Goal: Find specific page/section: Find specific page/section

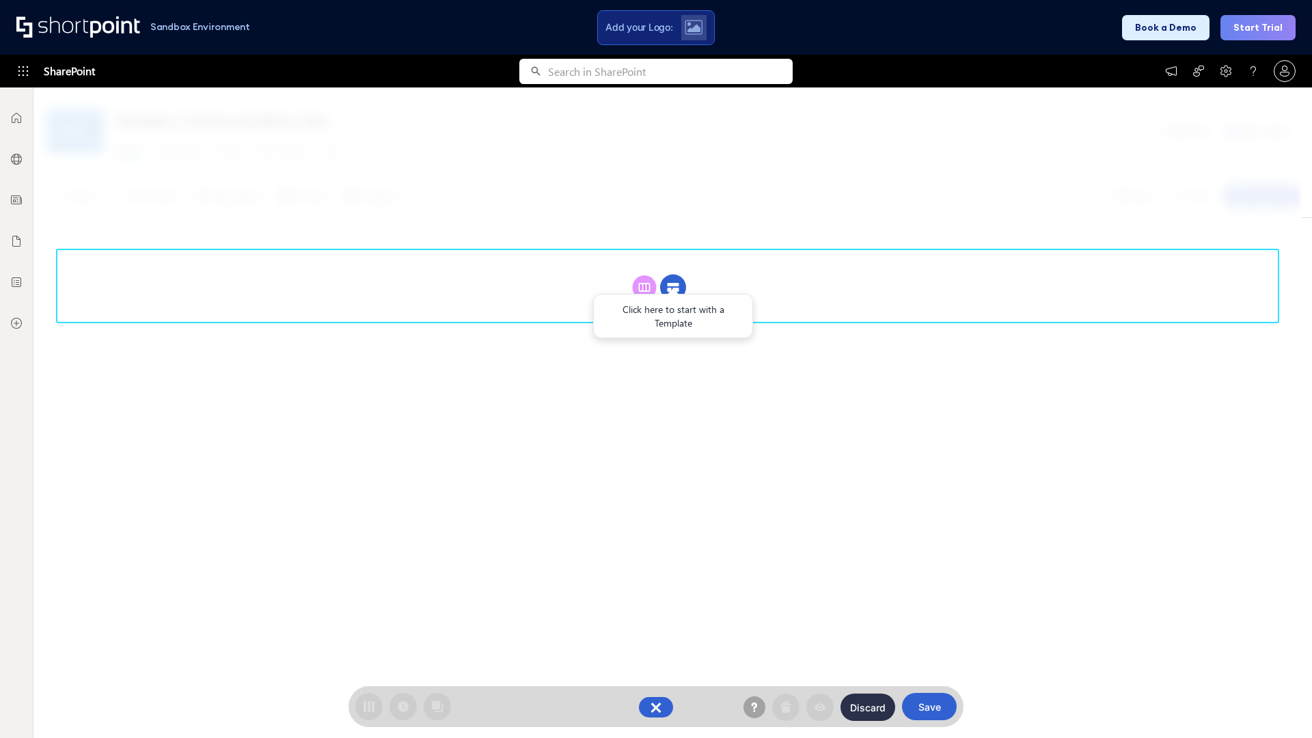
click at [673, 275] on circle at bounding box center [673, 288] width 26 height 26
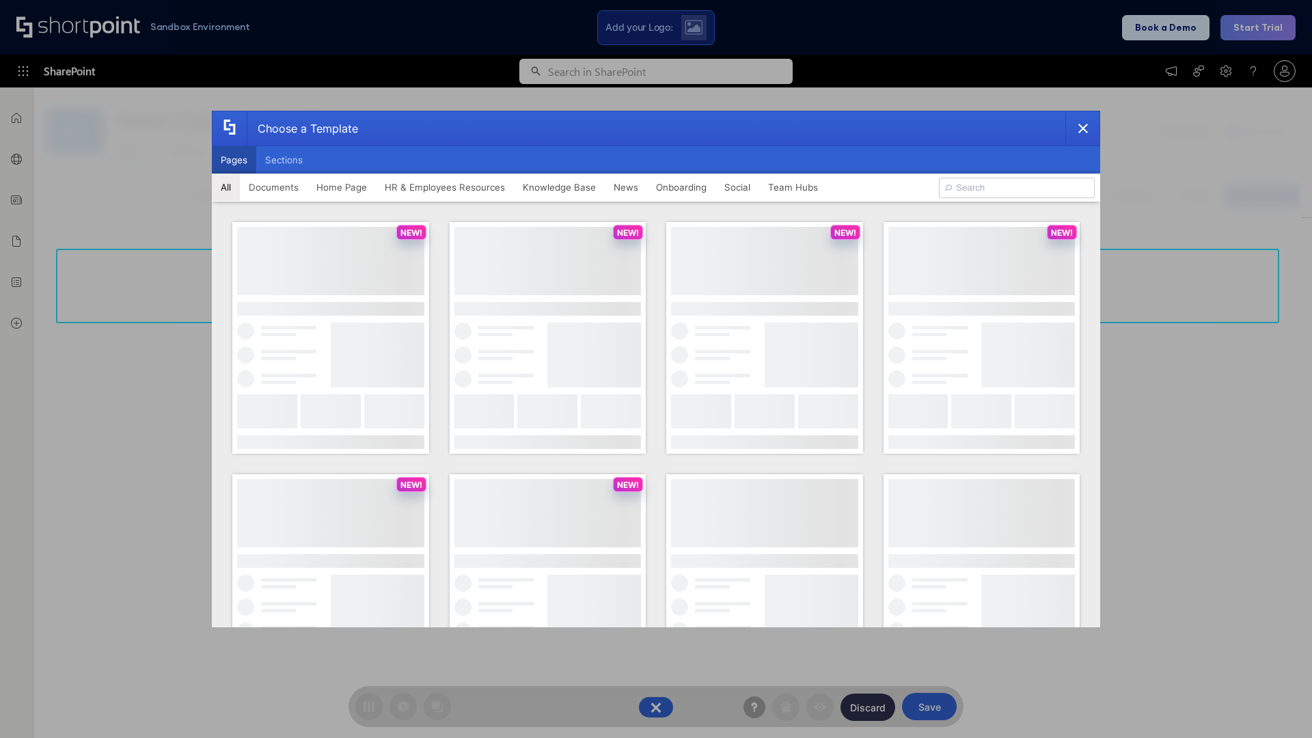
scroll to position [187, 0]
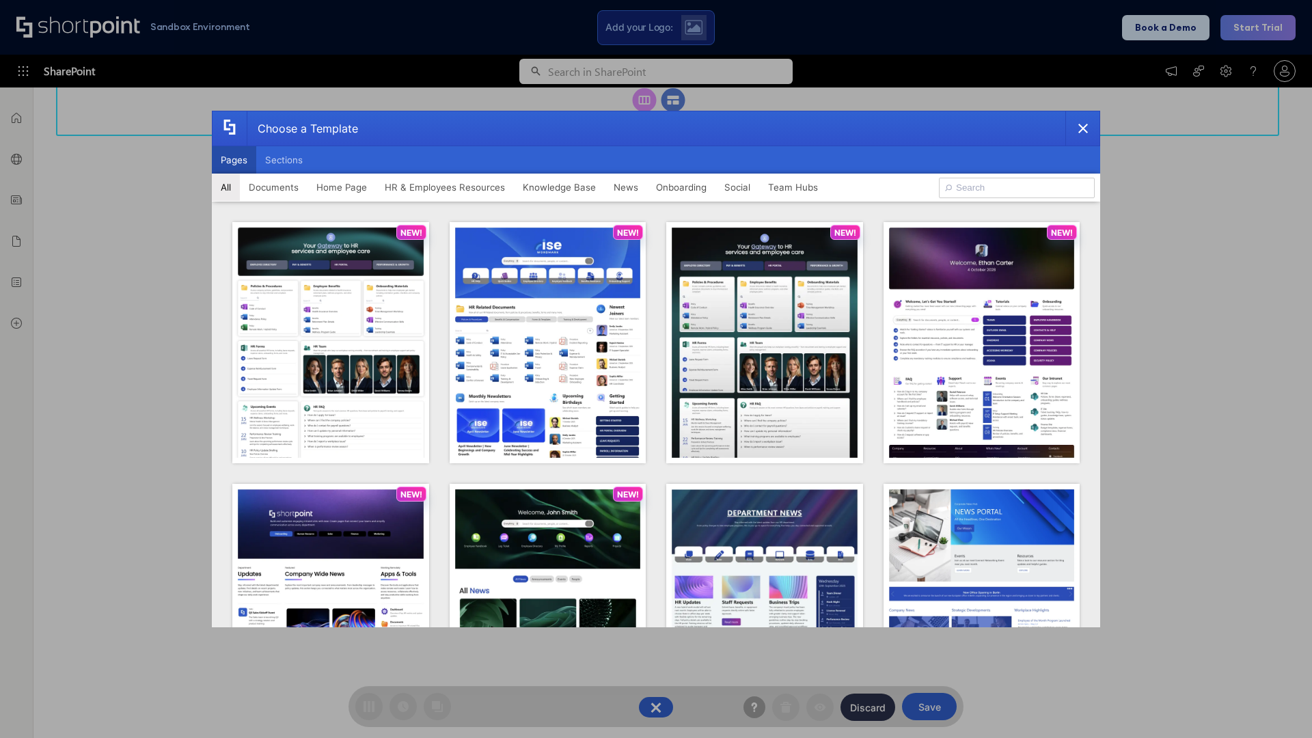
click at [234, 160] on button "Pages" at bounding box center [234, 159] width 44 height 27
type input "Intranet Layout 5"
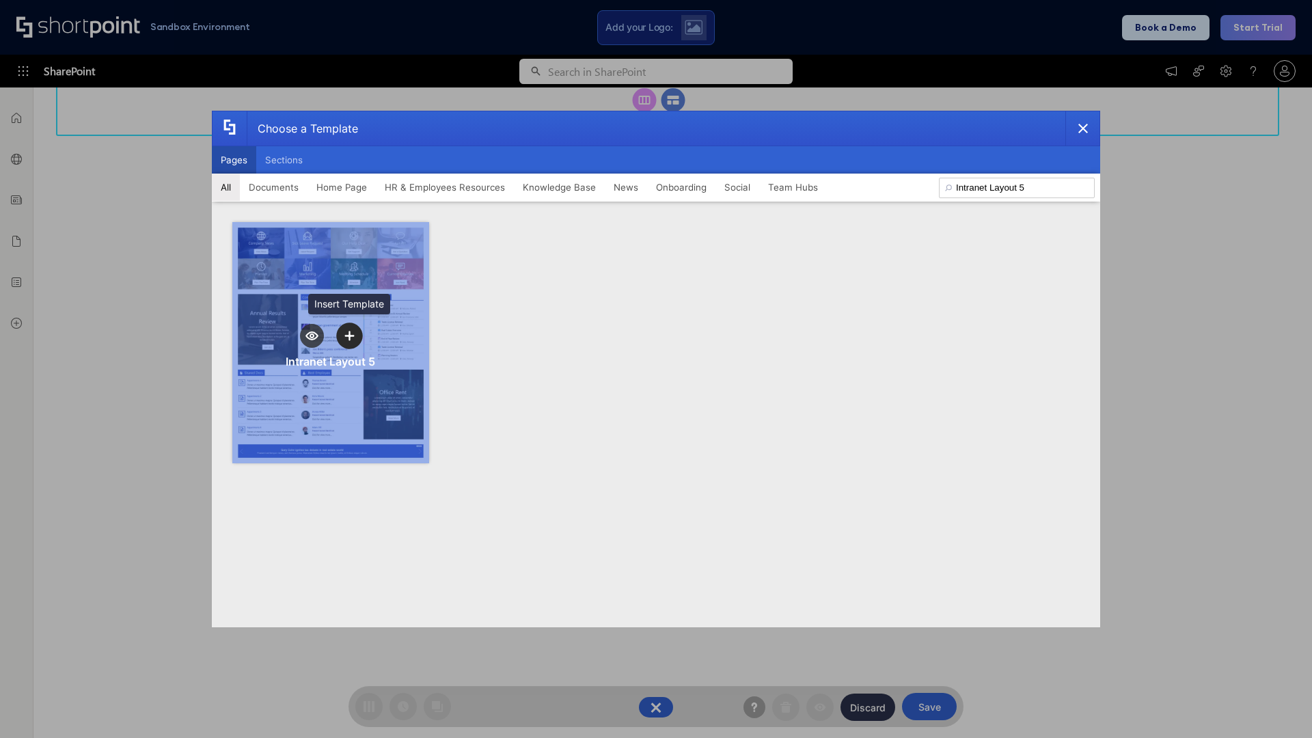
click at [349, 336] on icon "template selector" at bounding box center [350, 336] width 10 height 10
